Goal: Task Accomplishment & Management: Manage account settings

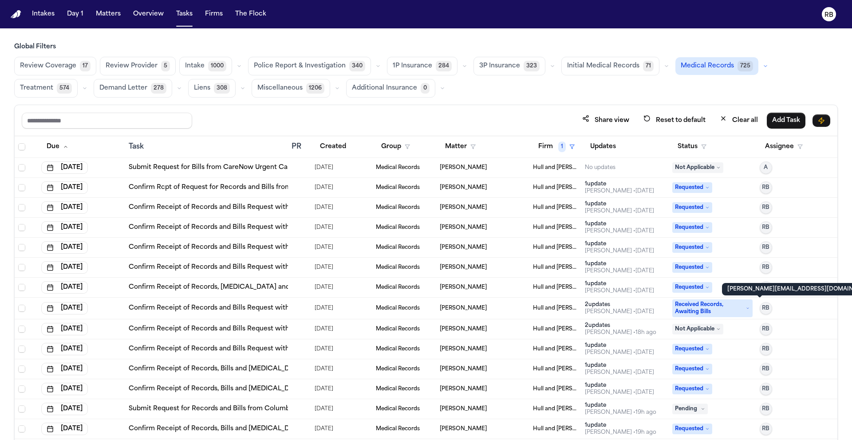
click at [522, 98] on div "Global Filters Review Coverage 17 Review Provider 5 Intake 1000 Police Report &…" at bounding box center [425, 261] width 823 height 436
click at [487, 162] on td "[PERSON_NAME]" at bounding box center [482, 168] width 93 height 20
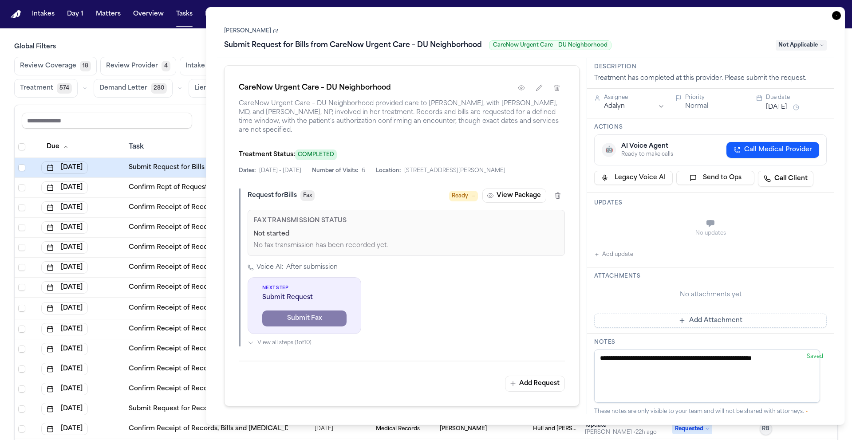
click at [232, 30] on link "[PERSON_NAME]" at bounding box center [251, 30] width 54 height 7
click at [185, 40] on main "Global Filters Review Coverage 18 Review Provider 4 Intake 1000 Police Report &…" at bounding box center [426, 234] width 852 height 412
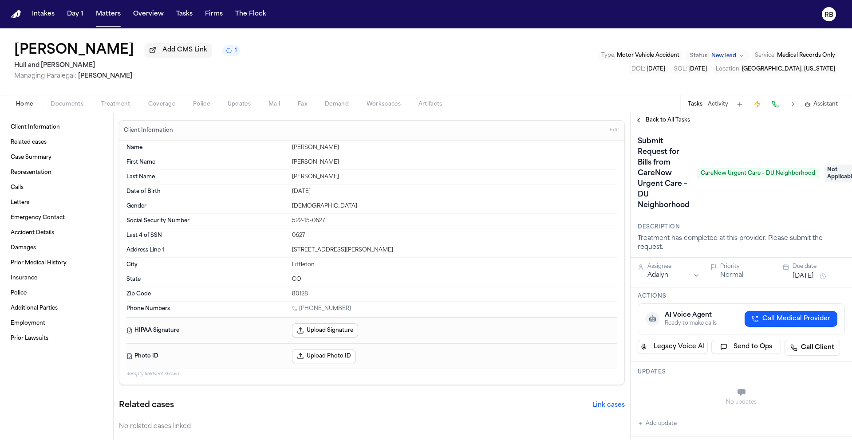
click at [659, 122] on span "Back to All Tasks" at bounding box center [667, 120] width 44 height 7
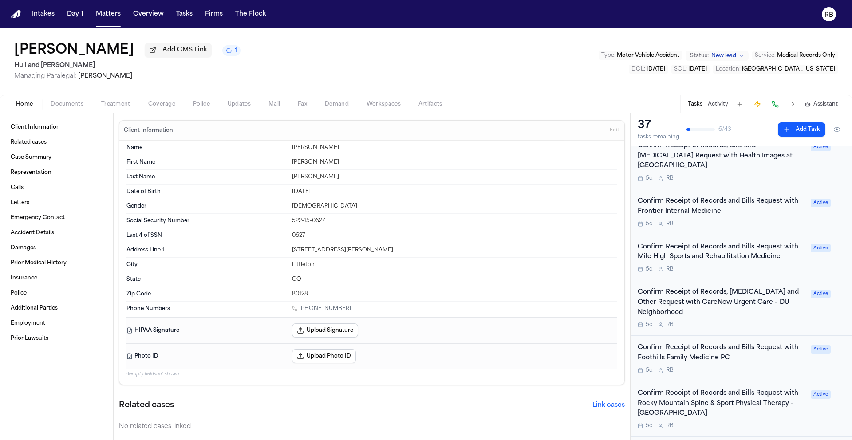
scroll to position [140, 0]
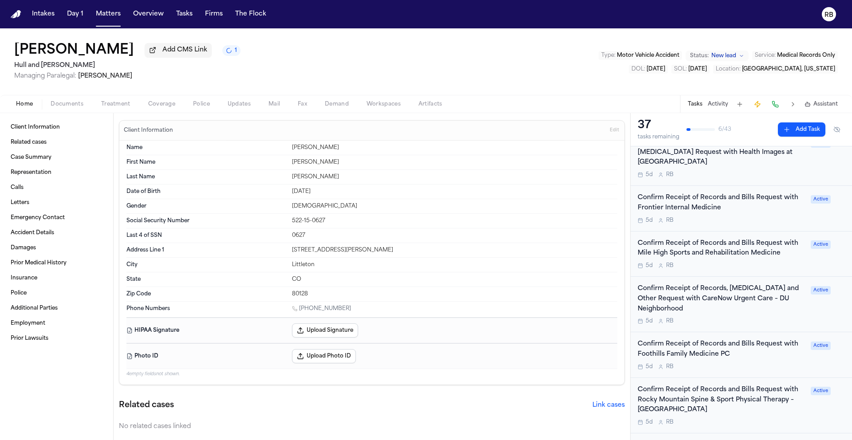
click at [697, 106] on button "Tasks" at bounding box center [694, 104] width 15 height 7
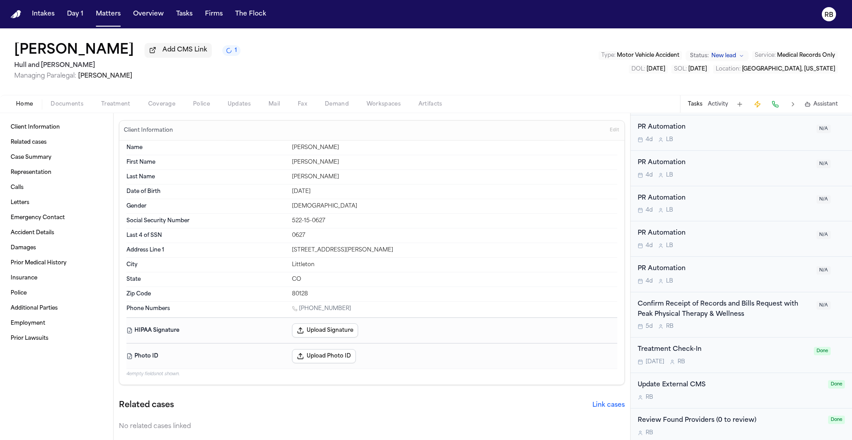
scroll to position [1106, 0]
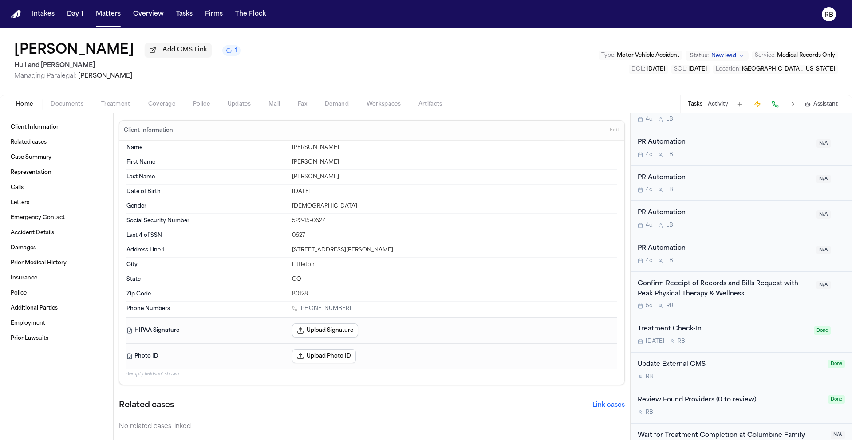
click at [762, 324] on div "Treatment Check-In" at bounding box center [722, 329] width 171 height 10
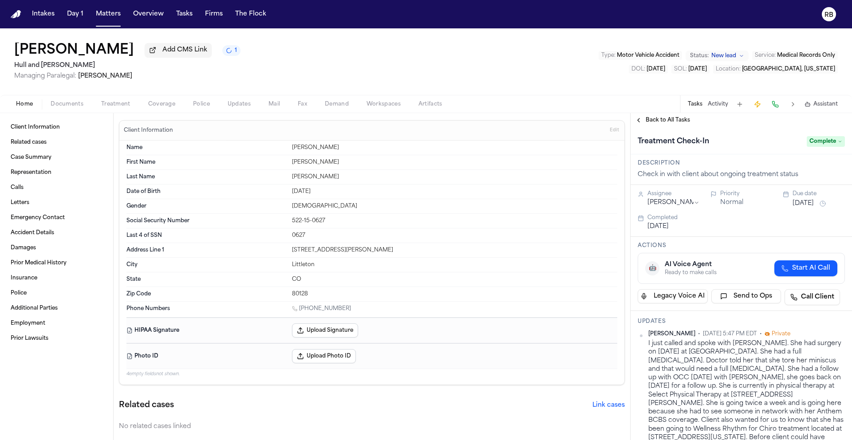
click at [821, 140] on span "Complete" at bounding box center [825, 141] width 38 height 11
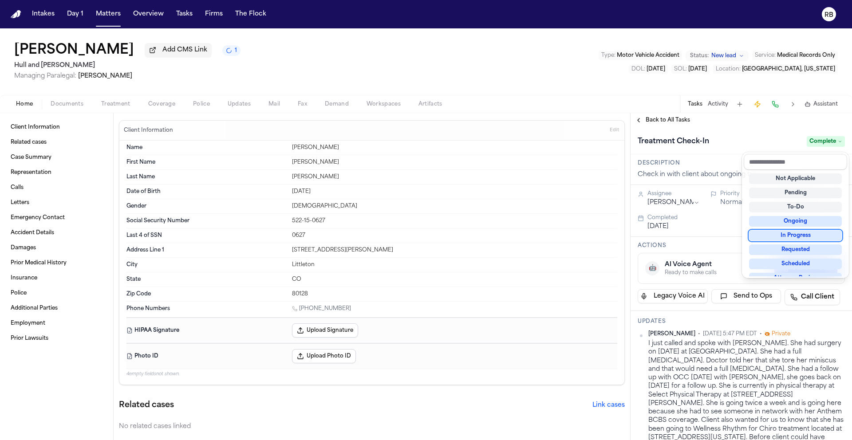
click at [817, 232] on div "In Progress" at bounding box center [795, 235] width 93 height 11
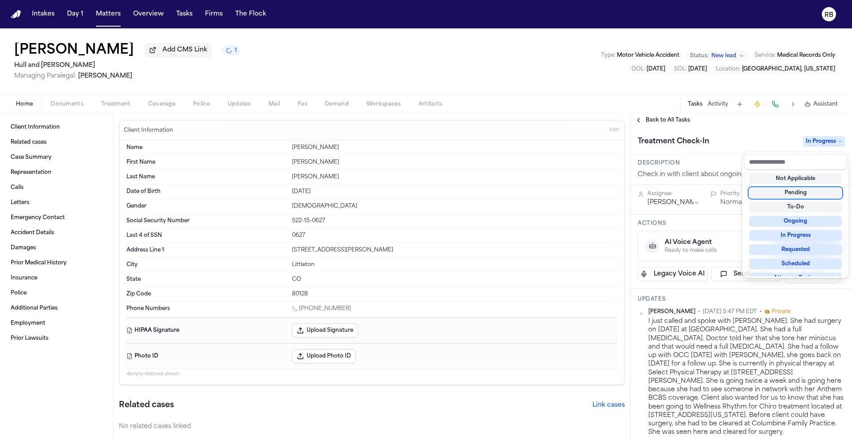
click at [739, 136] on div "Treatment Check-In In Progress" at bounding box center [740, 141] width 207 height 14
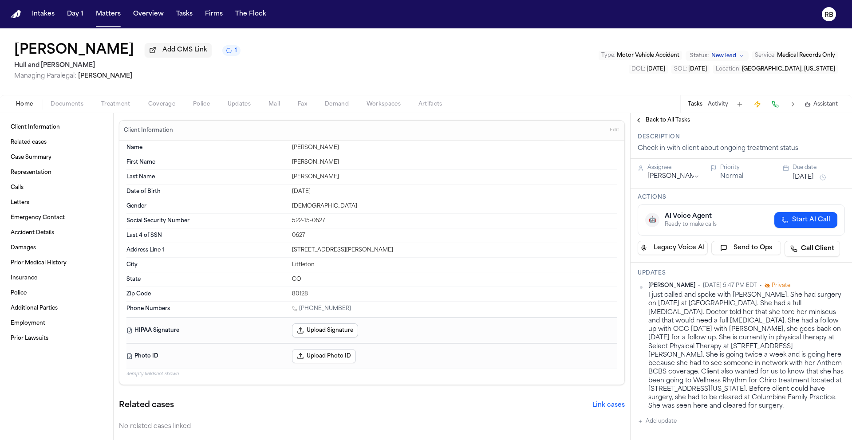
scroll to position [57, 0]
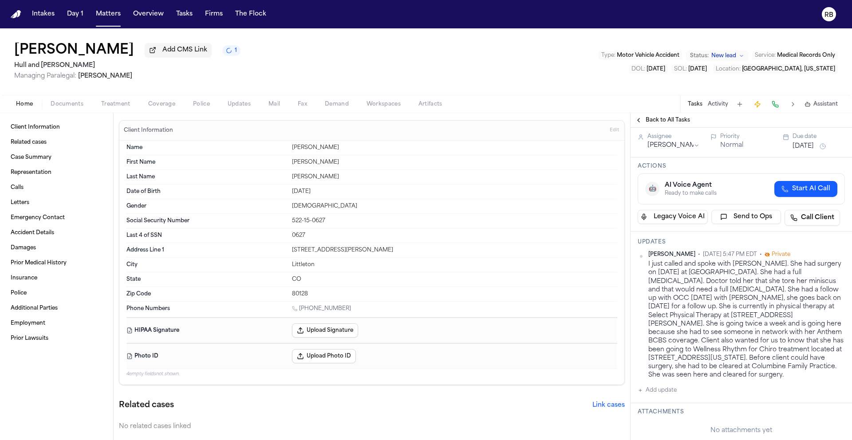
click at [799, 146] on button "Oct 21, 2025" at bounding box center [802, 146] width 21 height 9
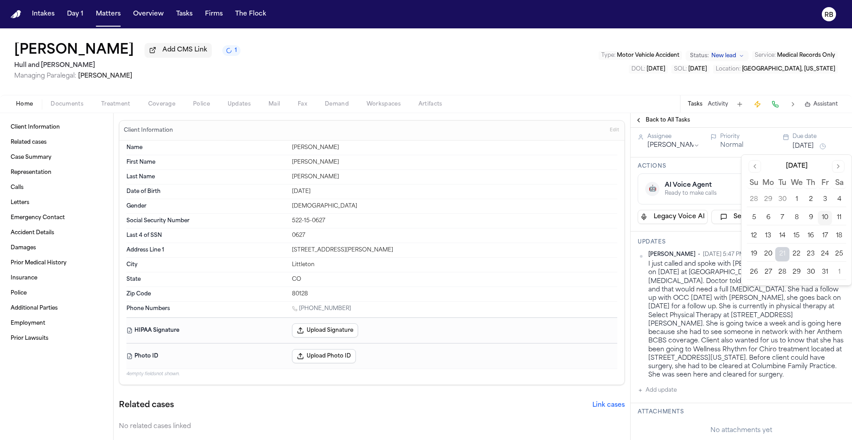
click at [828, 255] on button "24" at bounding box center [824, 254] width 14 height 14
click at [770, 268] on button "27" at bounding box center [768, 272] width 14 height 14
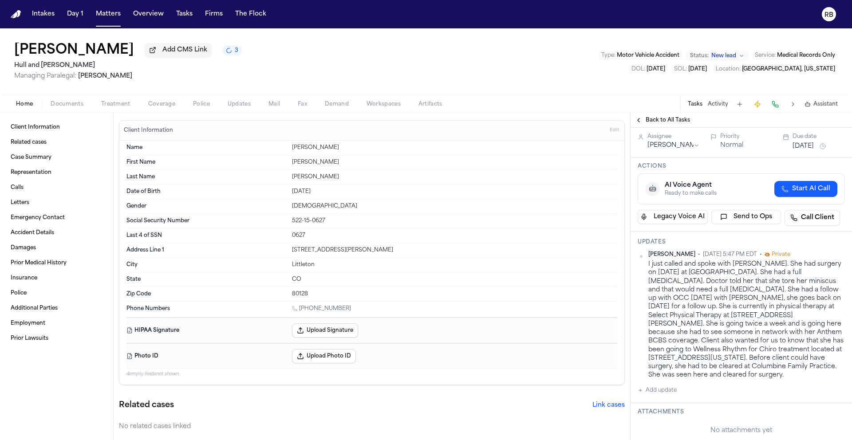
click at [719, 173] on div "Actions 🤖 AI Voice Agent Ready to make calls Start AI Call Legacy Voice AI Send…" at bounding box center [740, 194] width 221 height 74
click at [642, 119] on button "Back to All Tasks" at bounding box center [662, 120] width 64 height 7
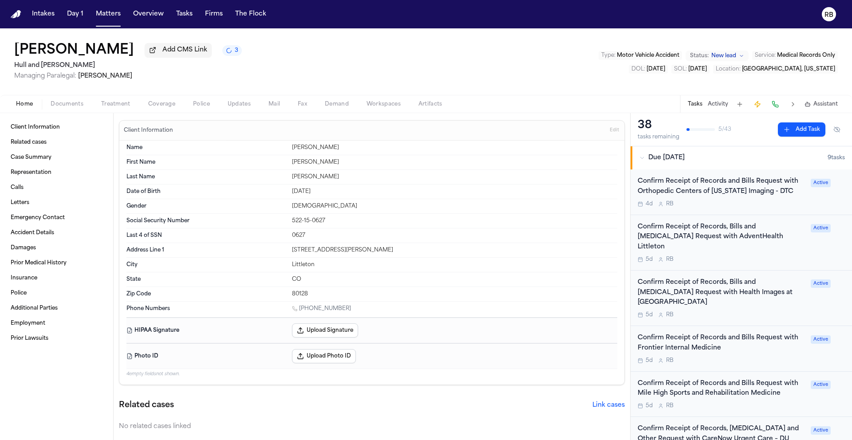
click at [594, 108] on div "Home Documents Treatment Coverage Police Updates Mail Fax Demand Workspaces Art…" at bounding box center [426, 104] width 852 height 18
click at [111, 10] on button "Matters" at bounding box center [108, 14] width 32 height 16
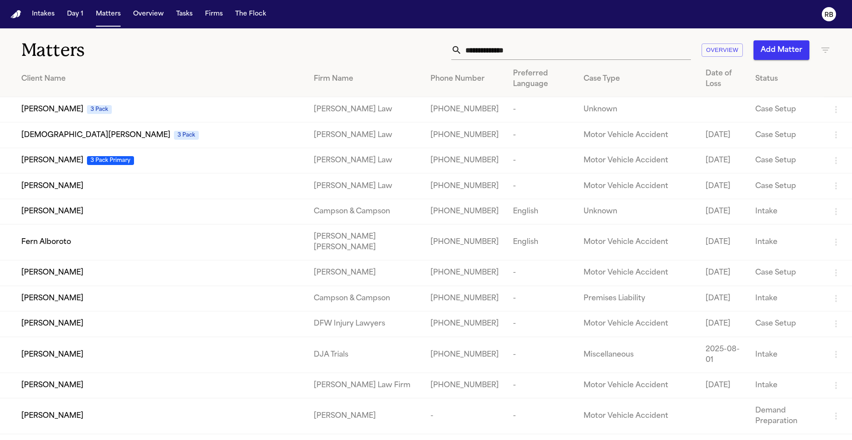
click at [541, 51] on input "text" at bounding box center [576, 50] width 229 height 20
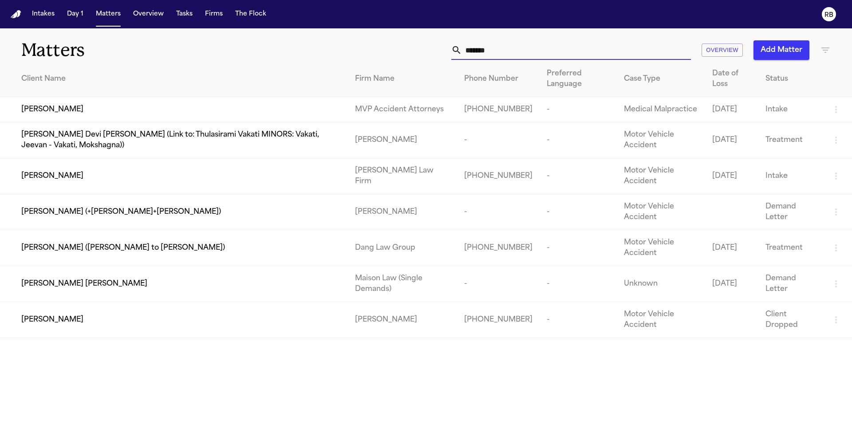
type input "********"
